Goal: Book appointment/travel/reservation

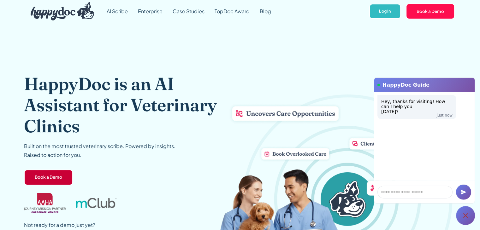
click at [58, 173] on link "Book a Demo" at bounding box center [48, 178] width 49 height 16
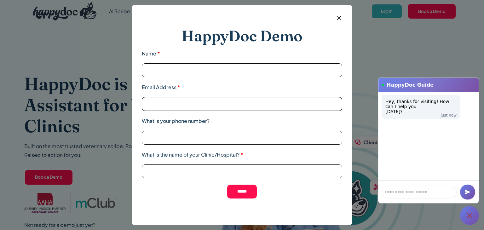
click at [339, 17] on img at bounding box center [339, 18] width 8 height 8
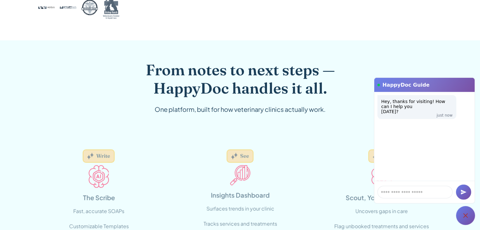
scroll to position [410, 0]
